Goal: Find specific page/section: Find specific page/section

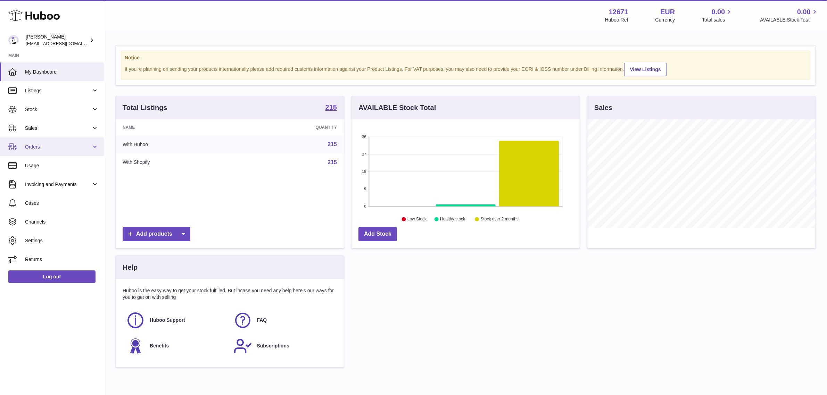
scroll to position [108, 228]
click at [51, 139] on link "Orders" at bounding box center [52, 147] width 104 height 19
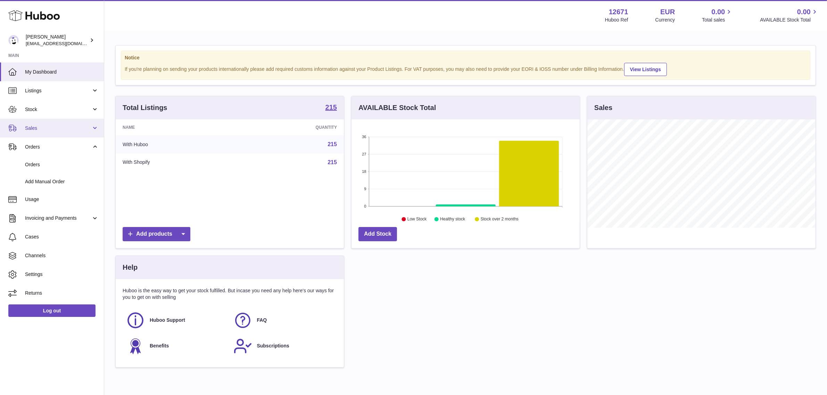
click at [53, 131] on span "Sales" at bounding box center [58, 128] width 66 height 7
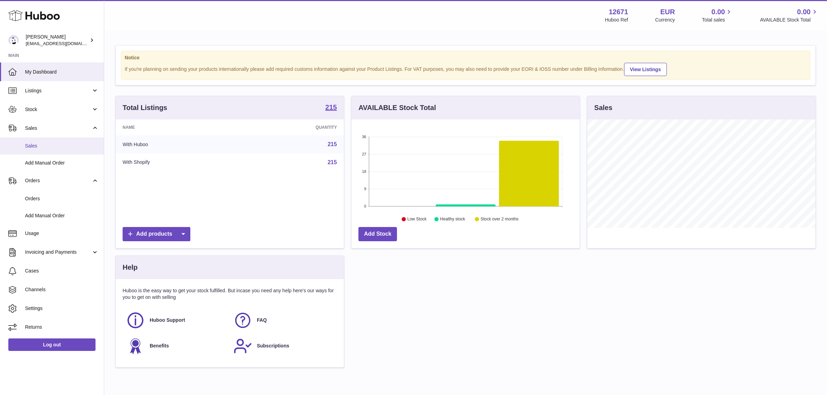
click at [53, 146] on span "Sales" at bounding box center [62, 146] width 74 height 7
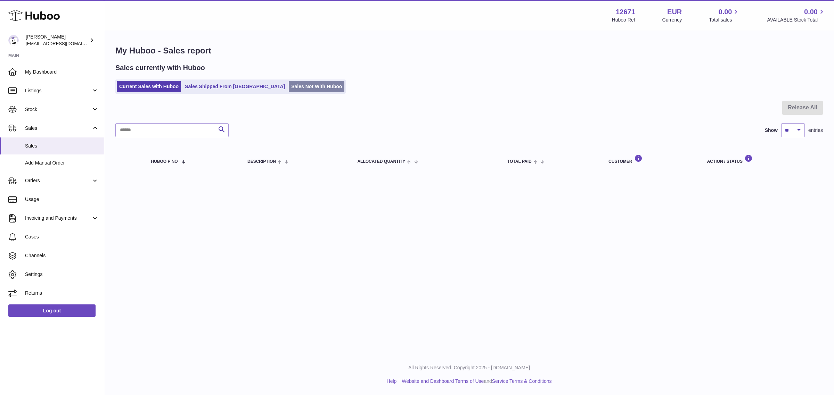
click at [289, 85] on link "Sales Not With Huboo" at bounding box center [317, 86] width 56 height 11
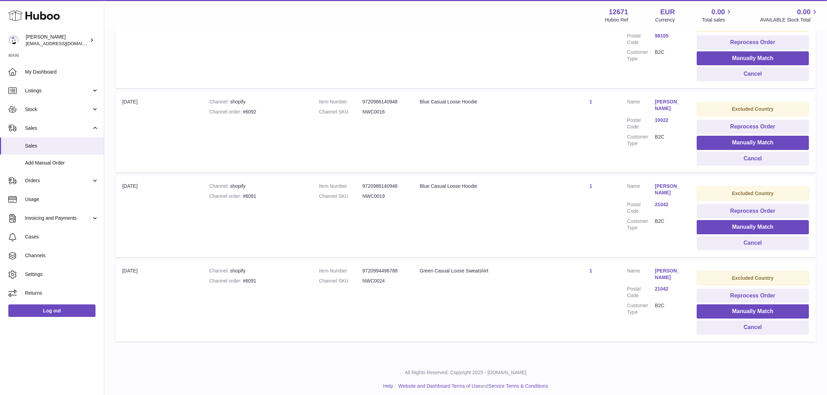
scroll to position [183, 0]
